Goal: Transaction & Acquisition: Download file/media

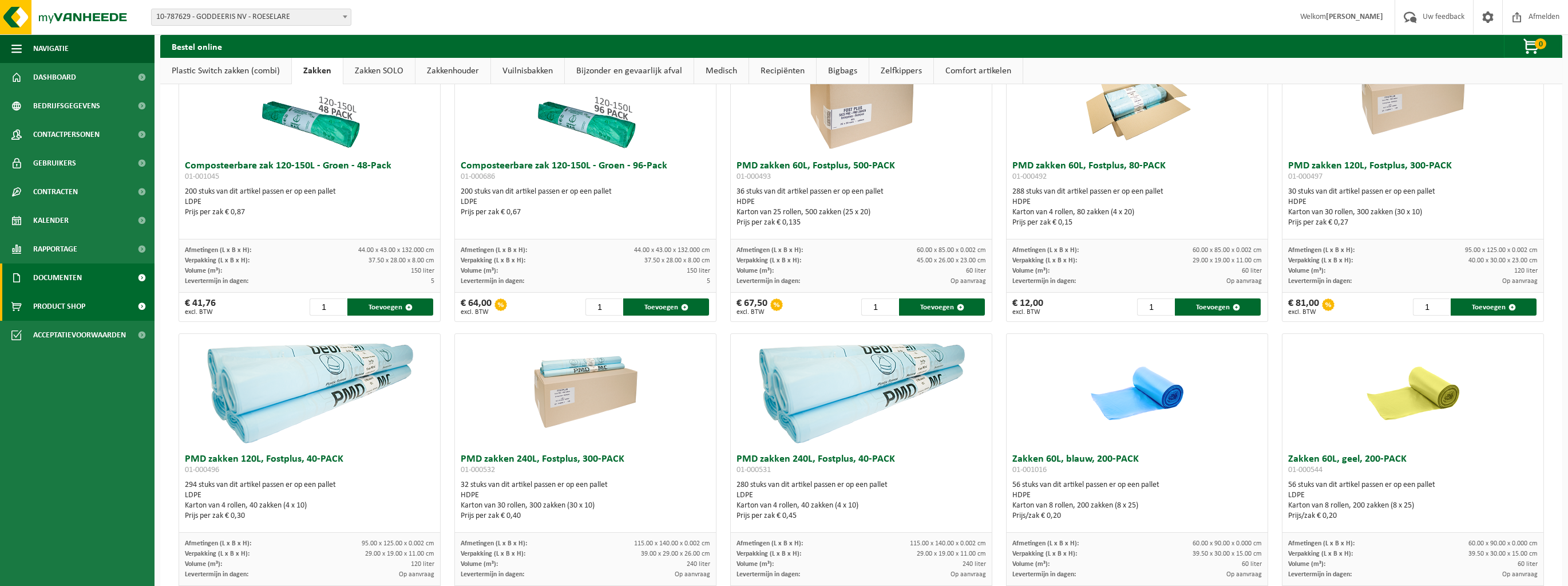
click at [50, 277] on span "Documenten" at bounding box center [57, 278] width 49 height 29
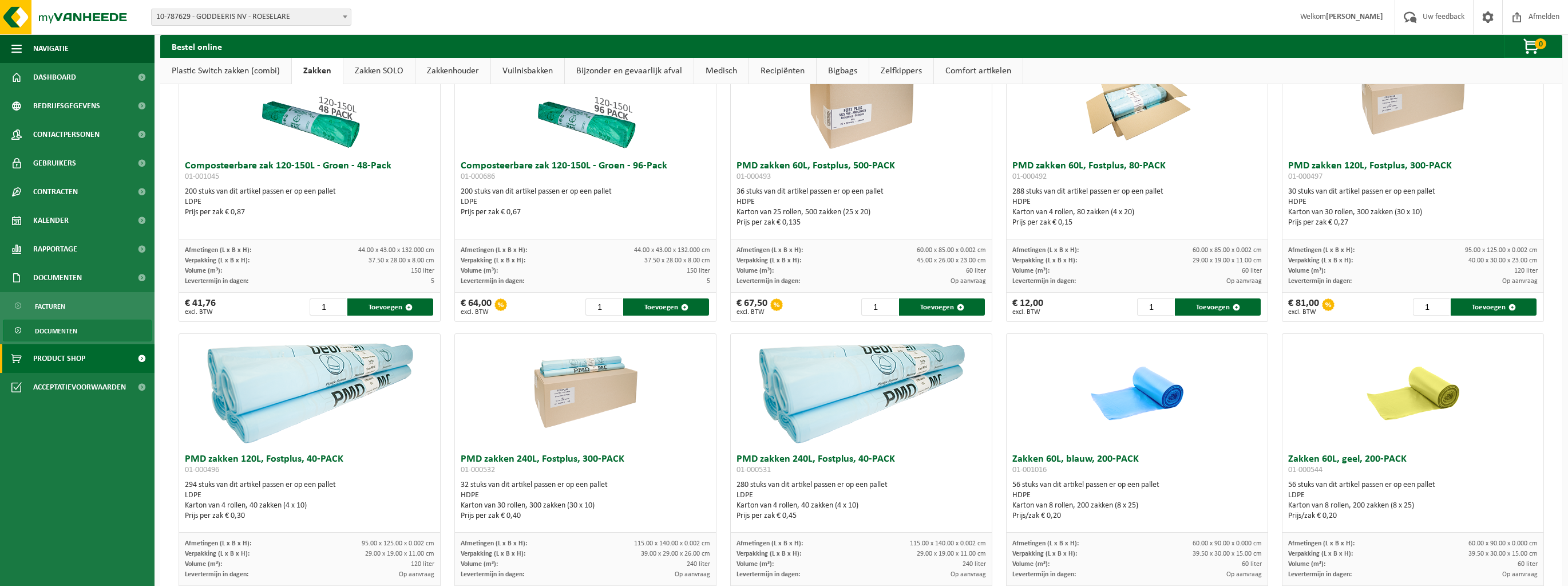
click at [59, 330] on span "Documenten" at bounding box center [56, 331] width 42 height 22
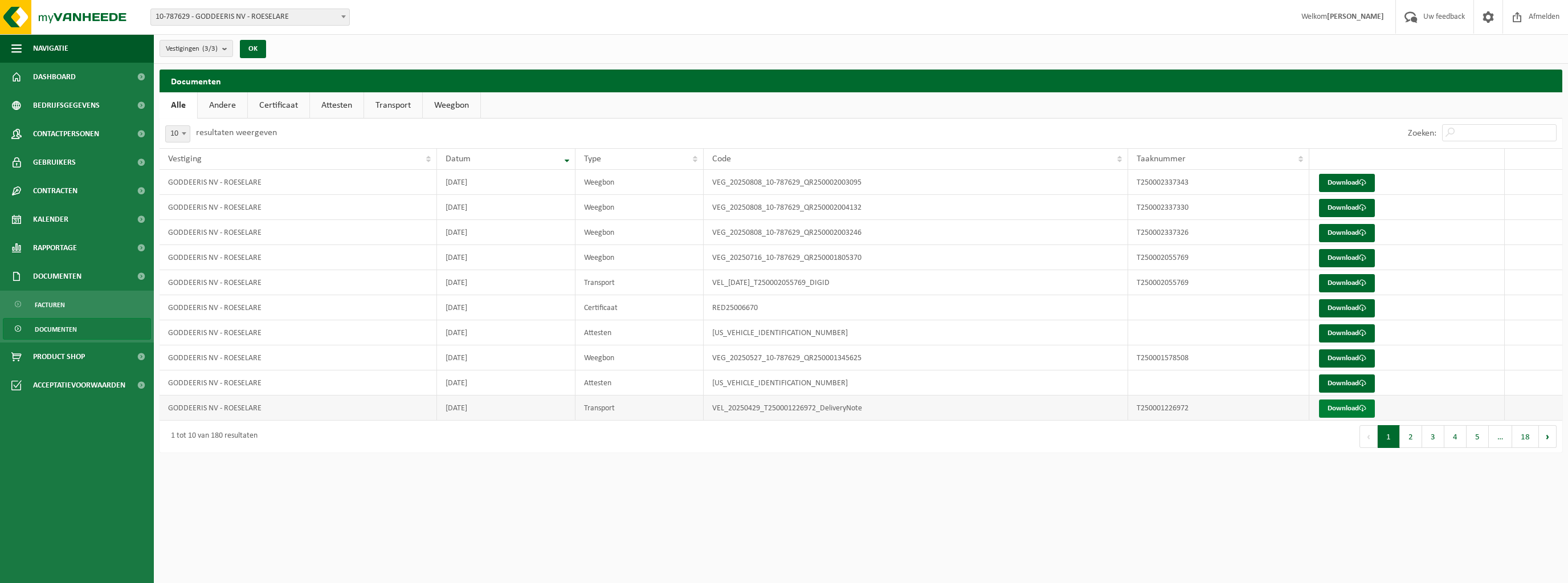
click at [1353, 404] on link "Download" at bounding box center [1347, 408] width 56 height 18
click at [1356, 379] on link "Download" at bounding box center [1347, 383] width 56 height 18
click at [1330, 360] on link "Download" at bounding box center [1347, 358] width 56 height 18
click at [1343, 307] on link "Download" at bounding box center [1347, 308] width 56 height 18
click at [1169, 280] on td "T250002055769" at bounding box center [1218, 282] width 181 height 25
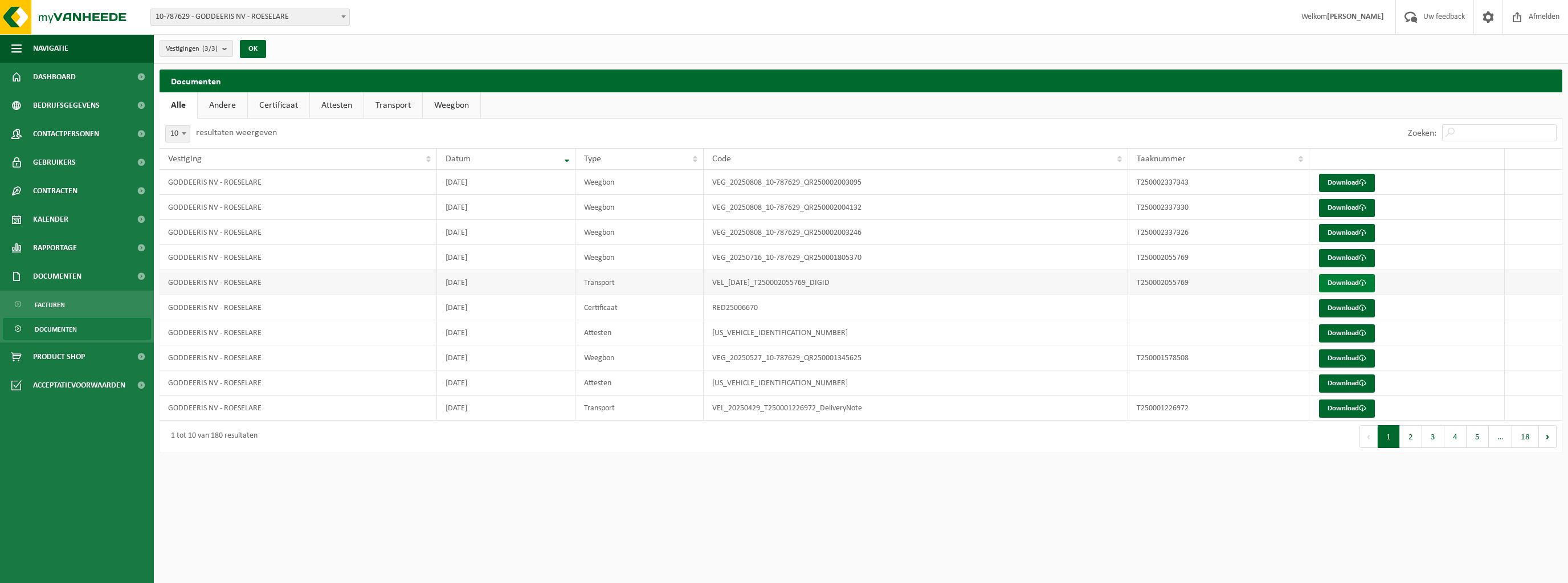
click at [1347, 278] on link "Download" at bounding box center [1347, 283] width 56 height 18
click at [1346, 230] on link "Download" at bounding box center [1347, 233] width 56 height 18
click at [1348, 179] on link "Download" at bounding box center [1347, 183] width 56 height 18
